Goal: Information Seeking & Learning: Learn about a topic

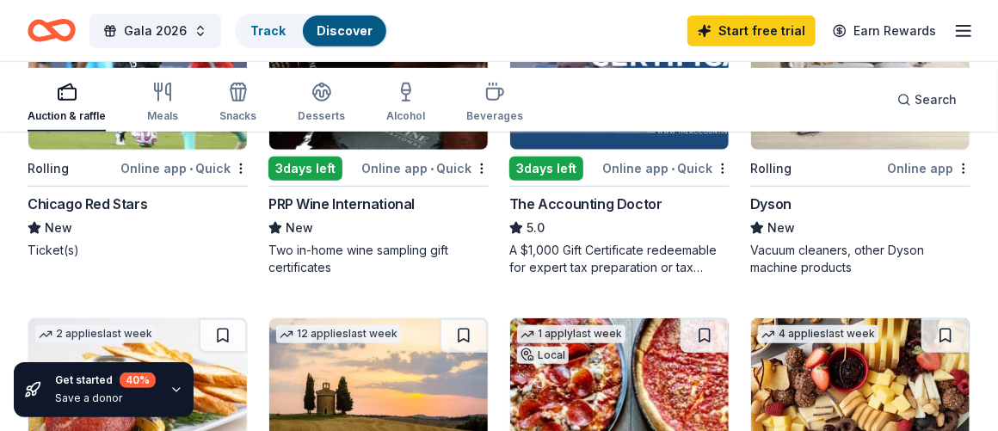
scroll to position [430, 0]
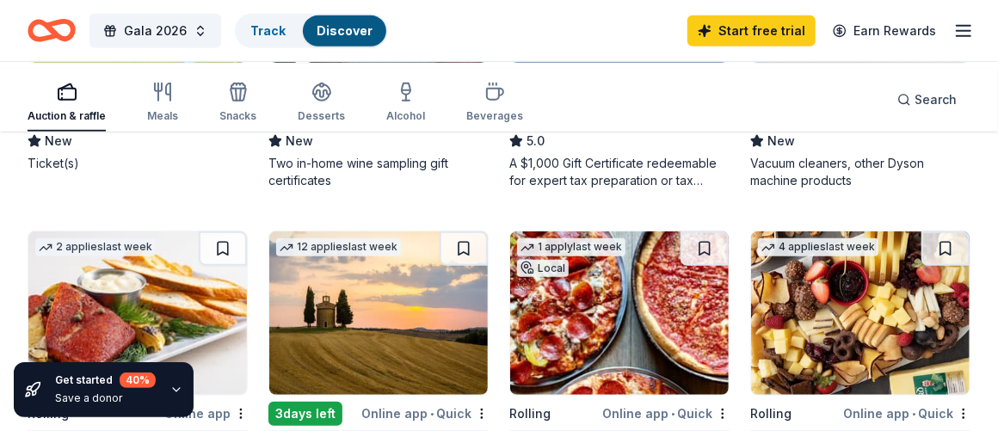
click at [132, 127] on div "Chicago Red Stars" at bounding box center [88, 117] width 120 height 21
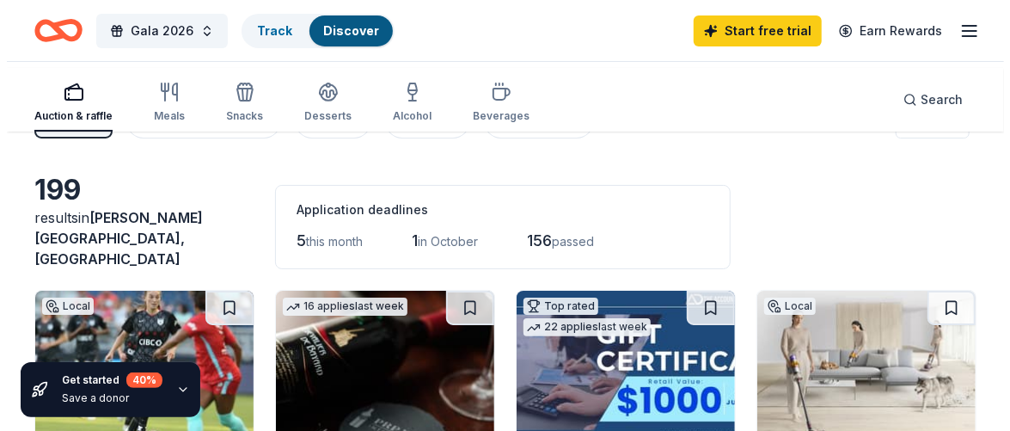
scroll to position [0, 0]
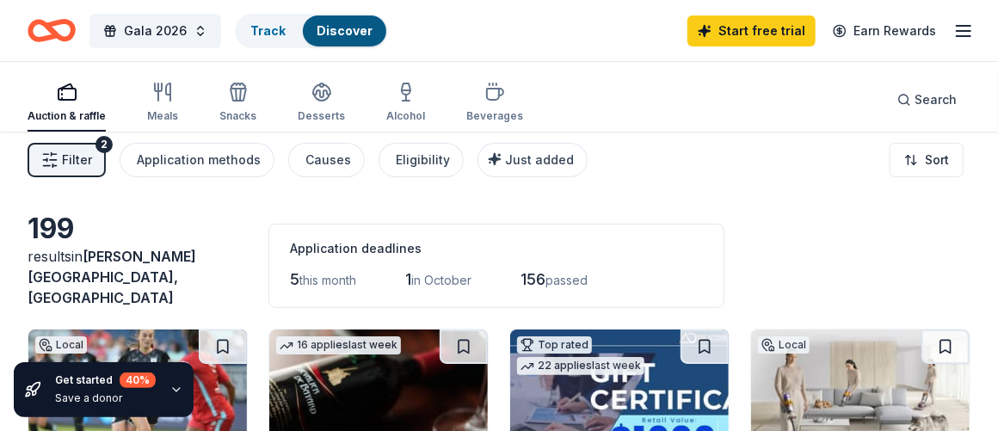
click at [106, 177] on button "Filter 2" at bounding box center [67, 160] width 78 height 34
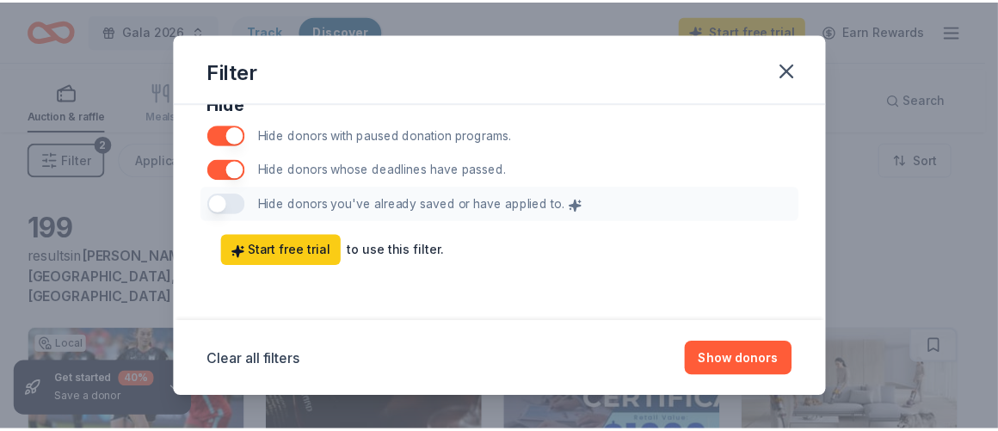
scroll to position [1384, 0]
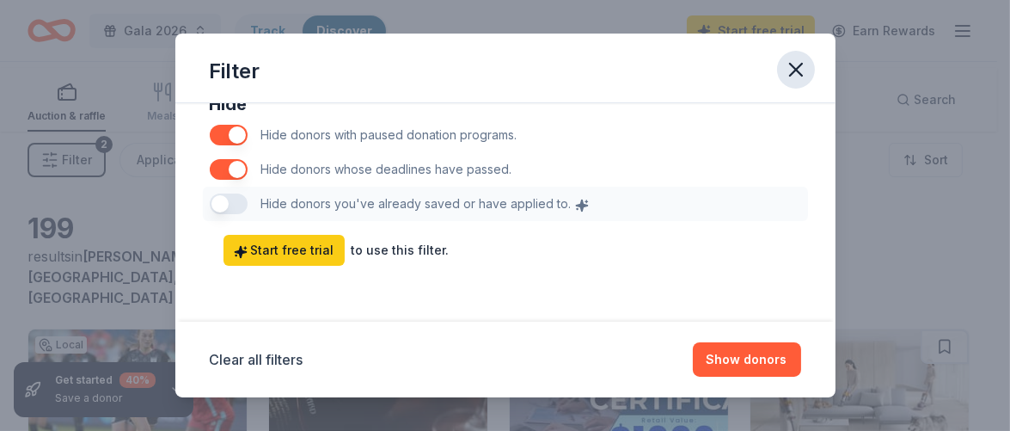
click at [802, 76] on icon "button" at bounding box center [796, 70] width 12 height 12
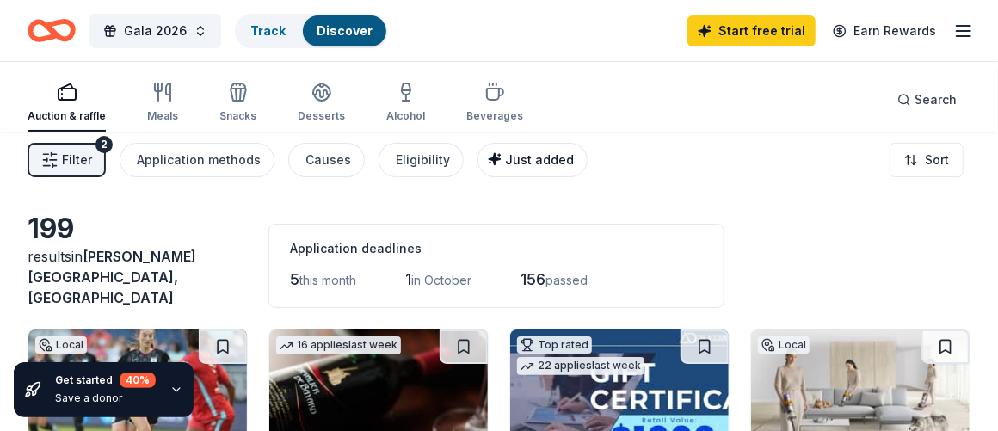
click at [574, 167] on span "Just added" at bounding box center [539, 159] width 69 height 15
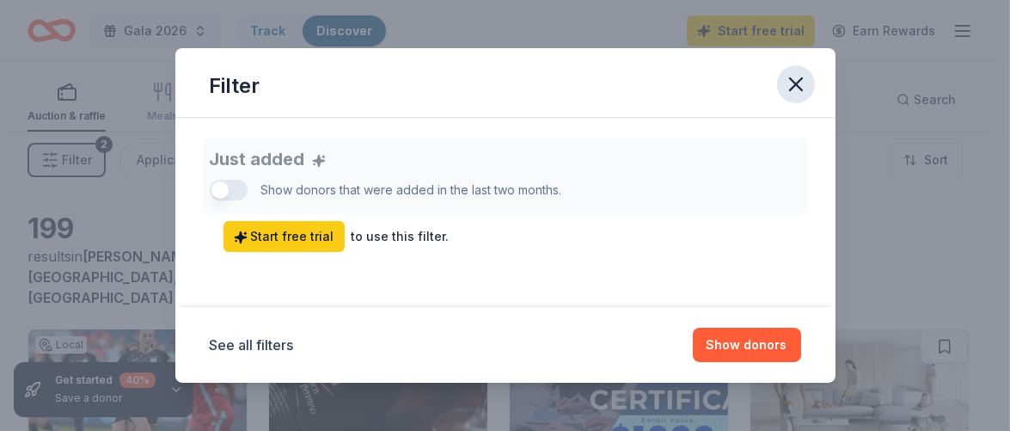
click at [802, 79] on icon "button" at bounding box center [796, 84] width 12 height 12
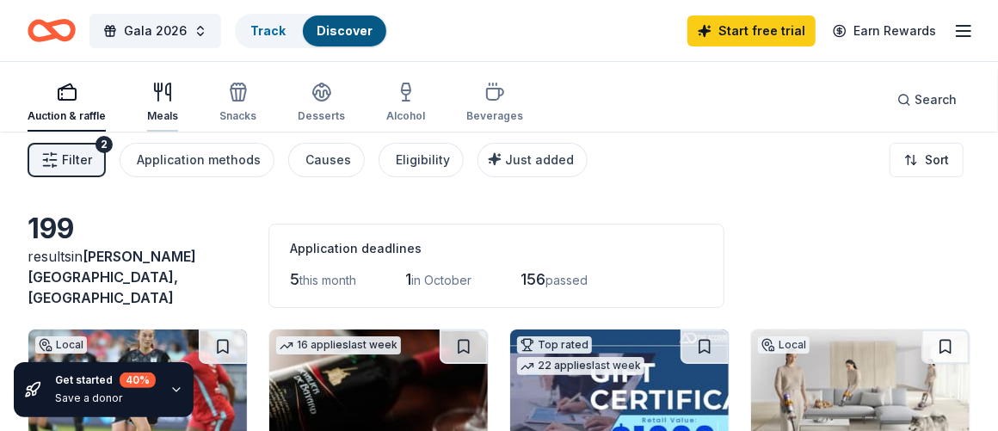
click at [170, 95] on icon "button" at bounding box center [168, 91] width 4 height 17
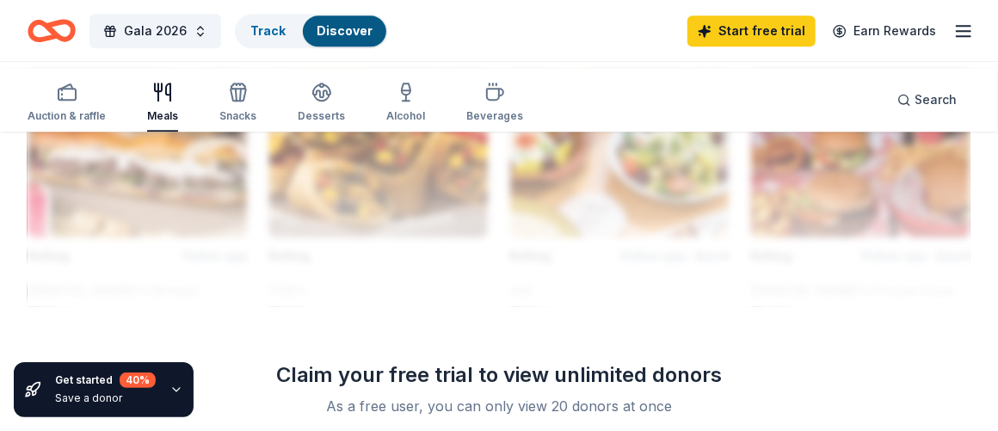
scroll to position [1548, 0]
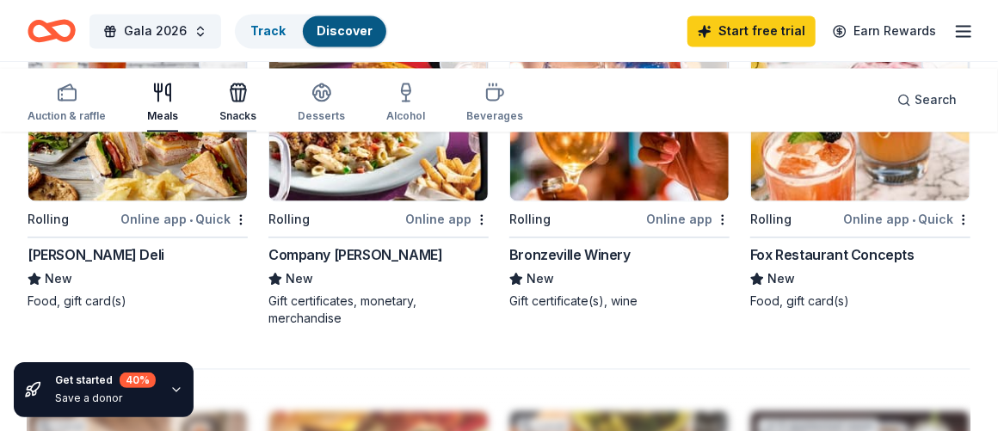
click at [249, 102] on icon "button" at bounding box center [238, 92] width 21 height 21
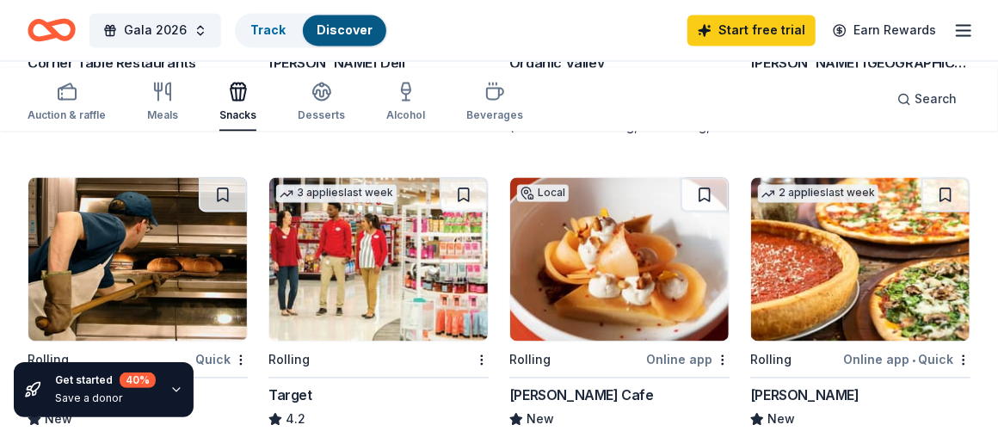
scroll to position [1548, 0]
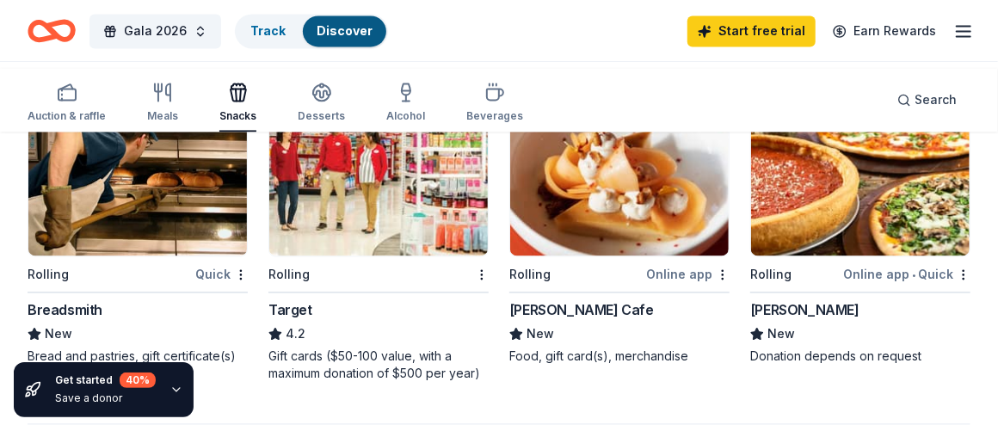
click at [618, 50] on div "Dairy product(s), silent auction kit (includes a travel mug, coffee mug, freeze…" at bounding box center [619, 32] width 220 height 34
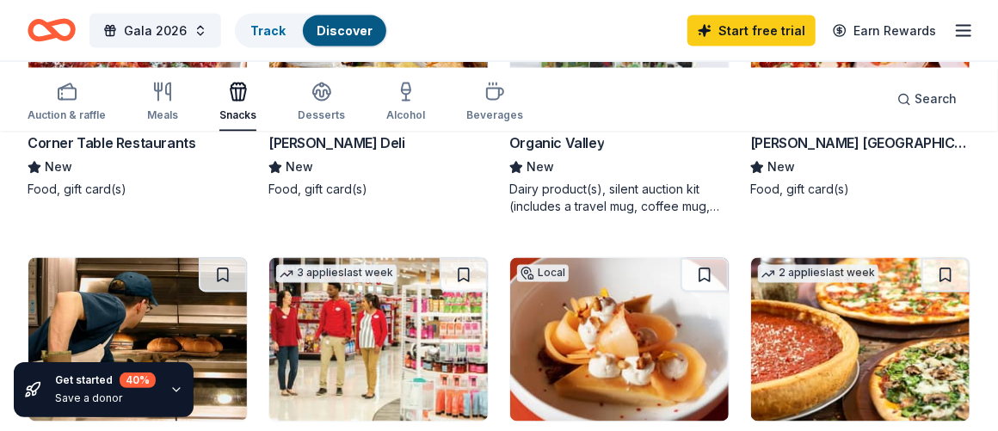
scroll to position [1289, 0]
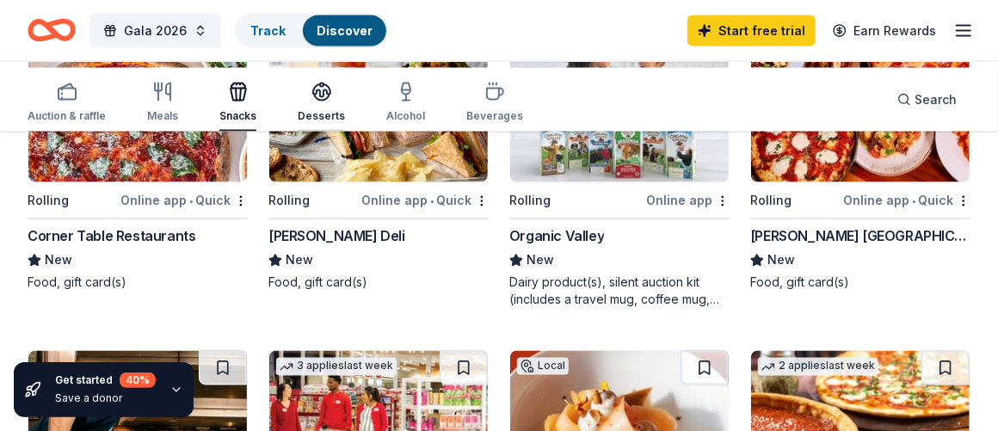
click at [345, 98] on div "button" at bounding box center [321, 92] width 47 height 21
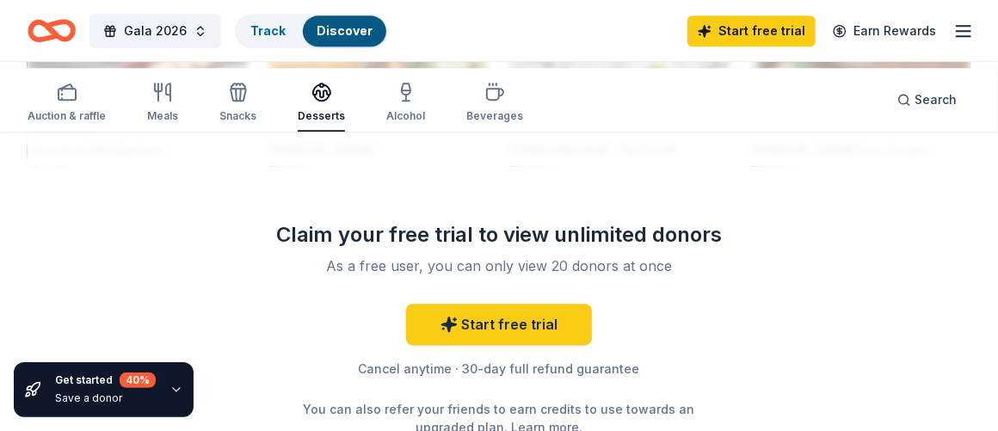
scroll to position [1892, 0]
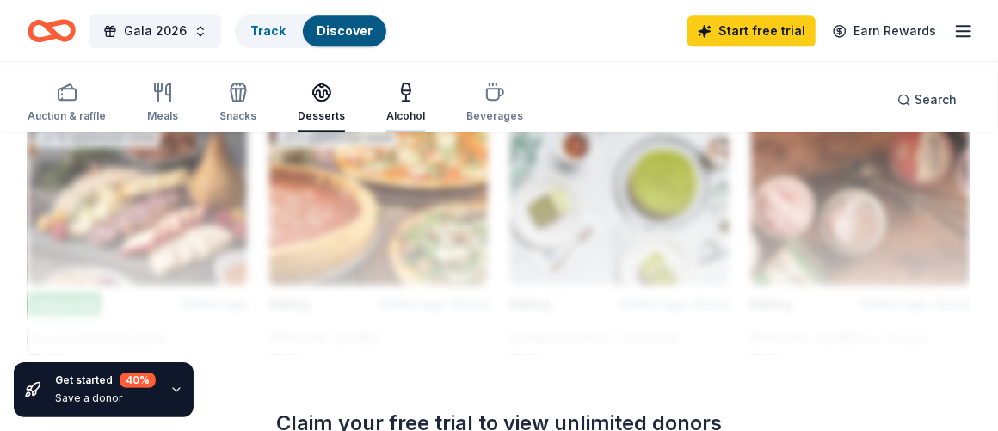
click at [416, 102] on icon "button" at bounding box center [406, 92] width 21 height 21
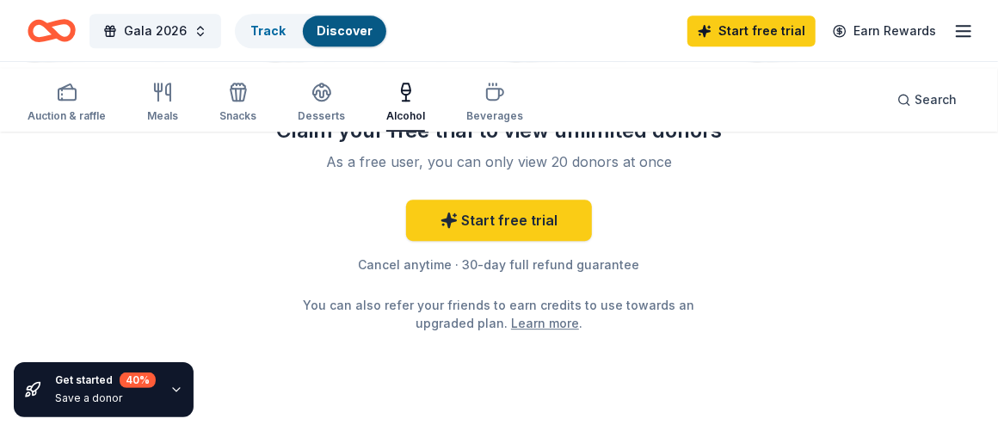
scroll to position [1633, 0]
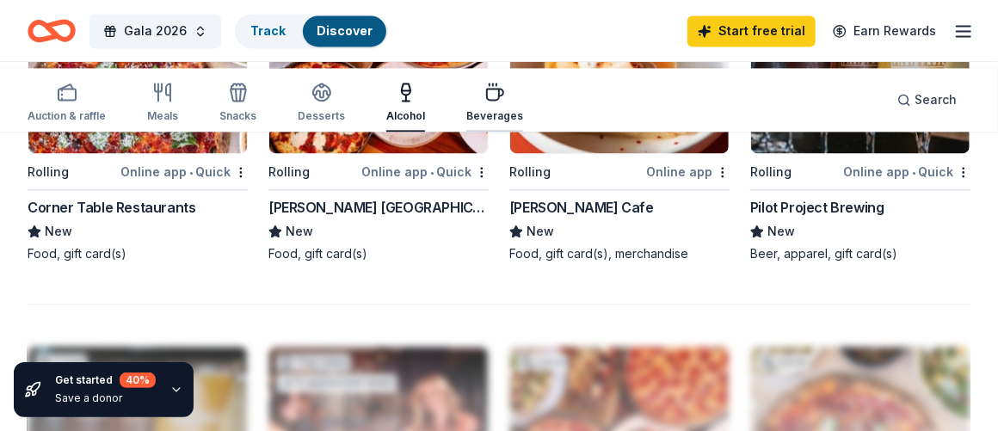
click at [503, 93] on icon "button" at bounding box center [495, 94] width 16 height 11
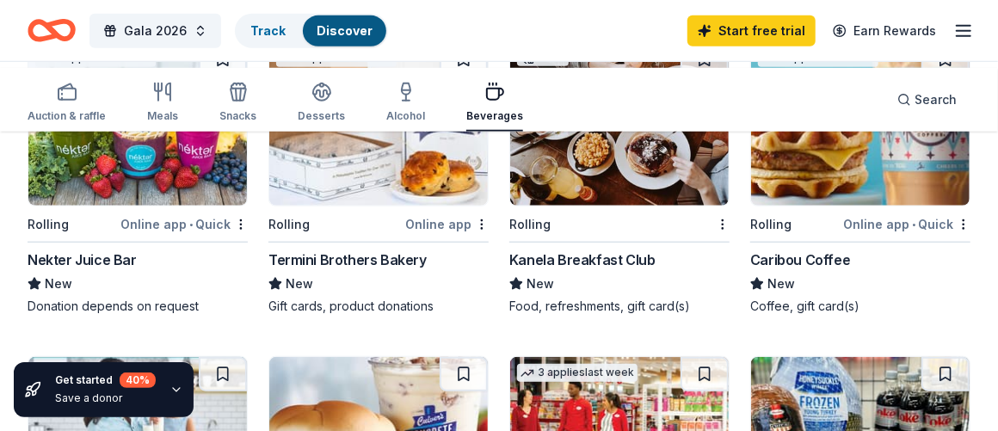
scroll to position [516, 0]
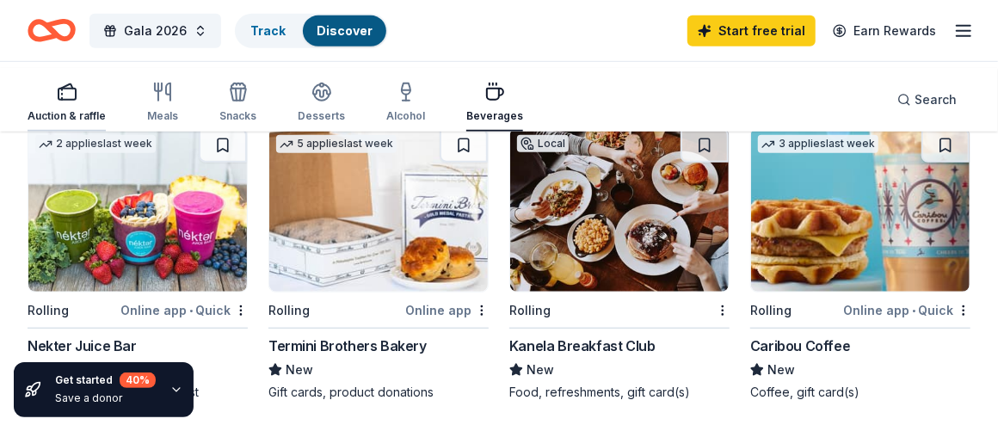
click at [95, 118] on div "Auction & raffle" at bounding box center [67, 116] width 78 height 14
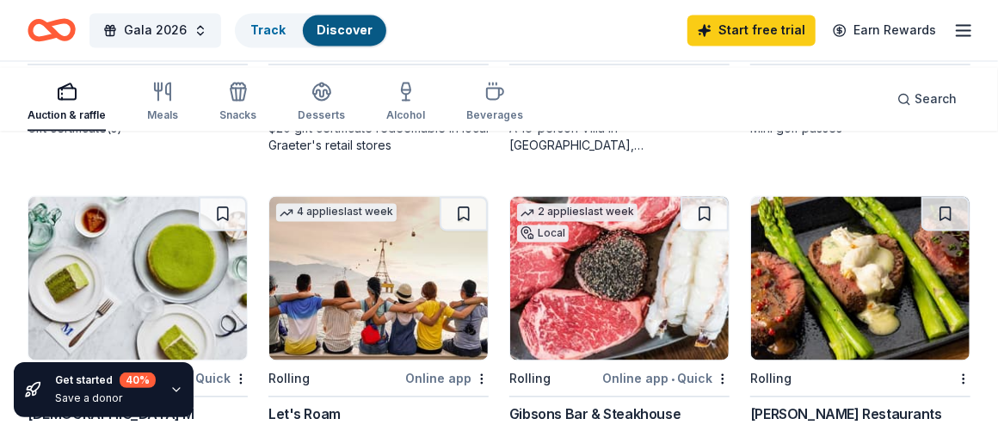
scroll to position [1462, 0]
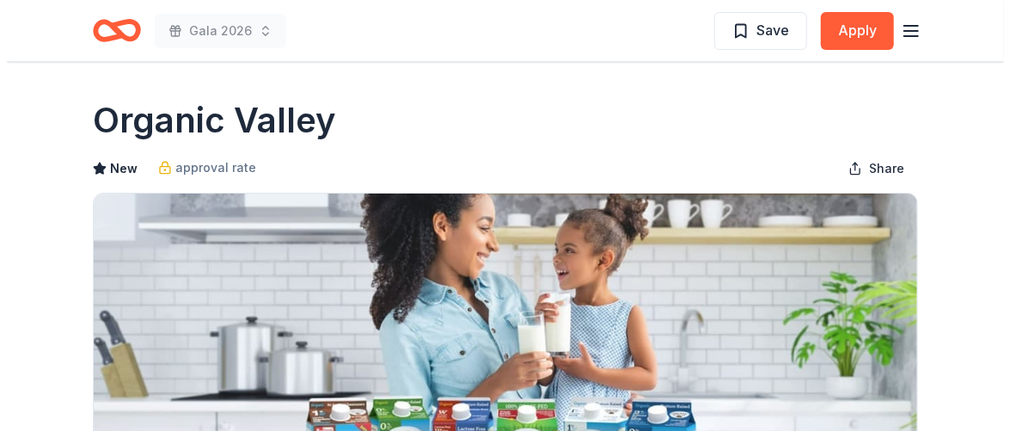
scroll to position [176, 0]
